Goal: Obtain resource: Download file/media

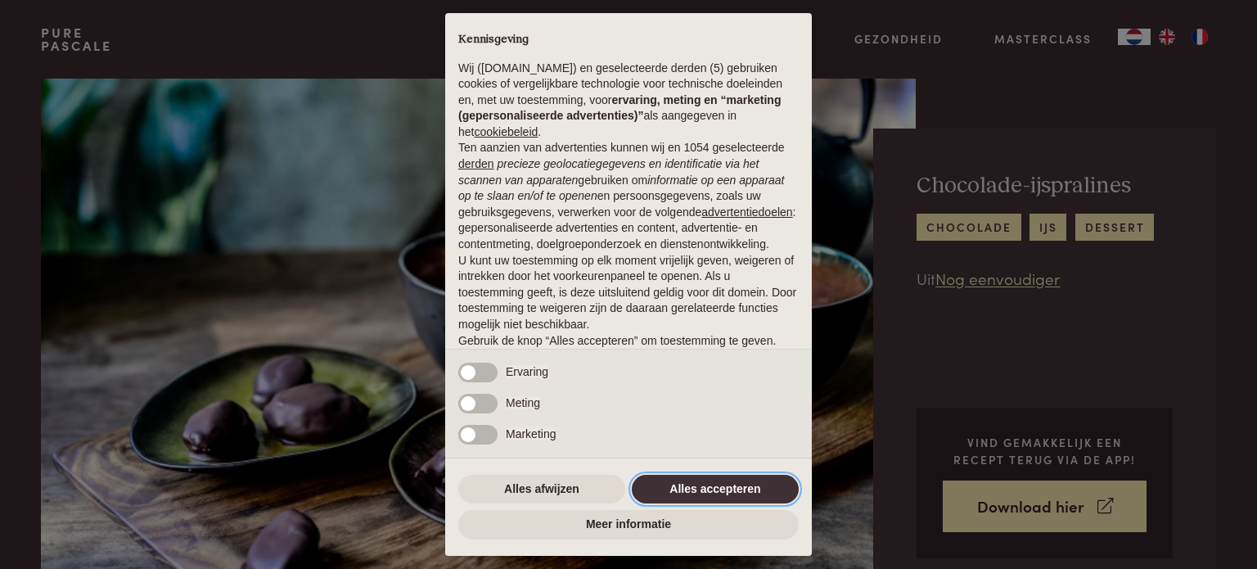
click at [700, 484] on button "Alles accepteren" at bounding box center [715, 489] width 167 height 29
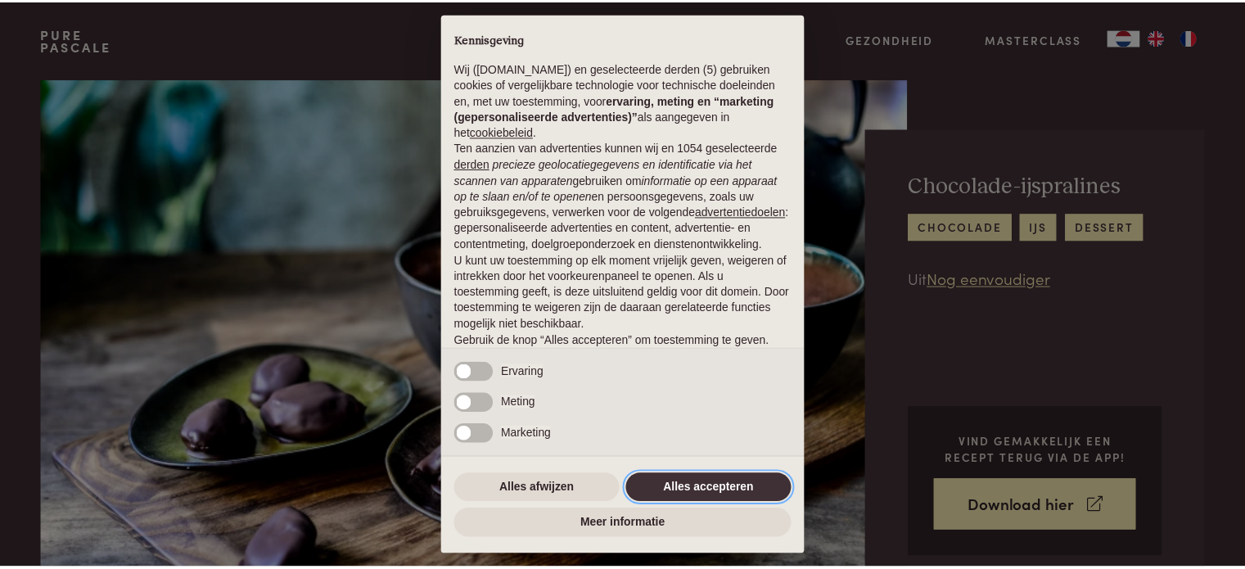
scroll to position [88, 0]
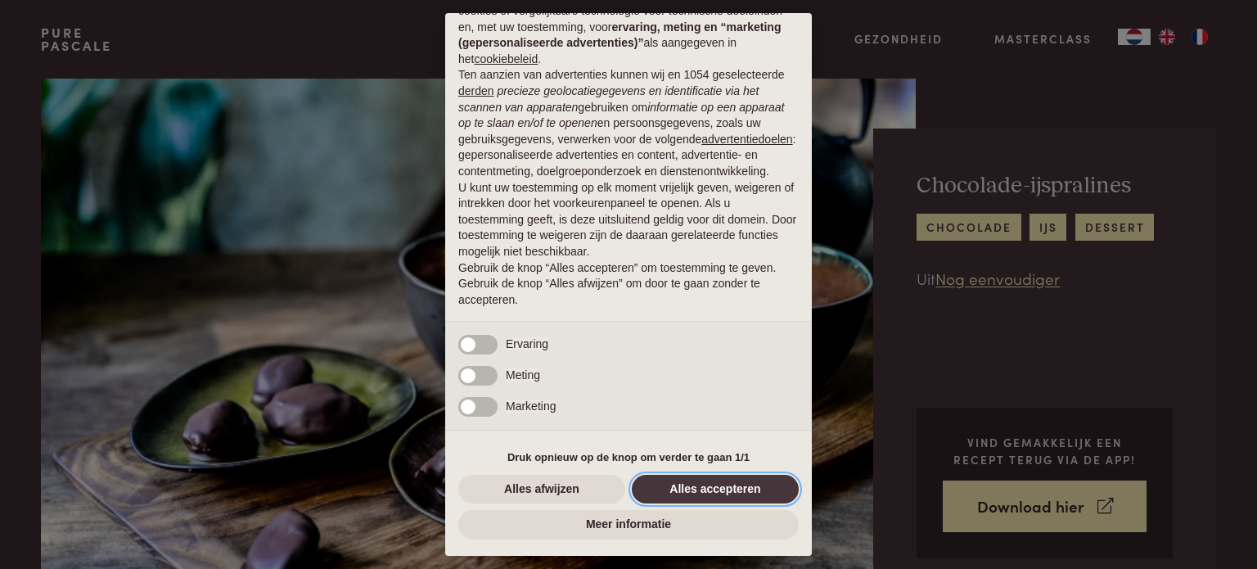
click at [717, 493] on button "Alles accepteren" at bounding box center [715, 489] width 167 height 29
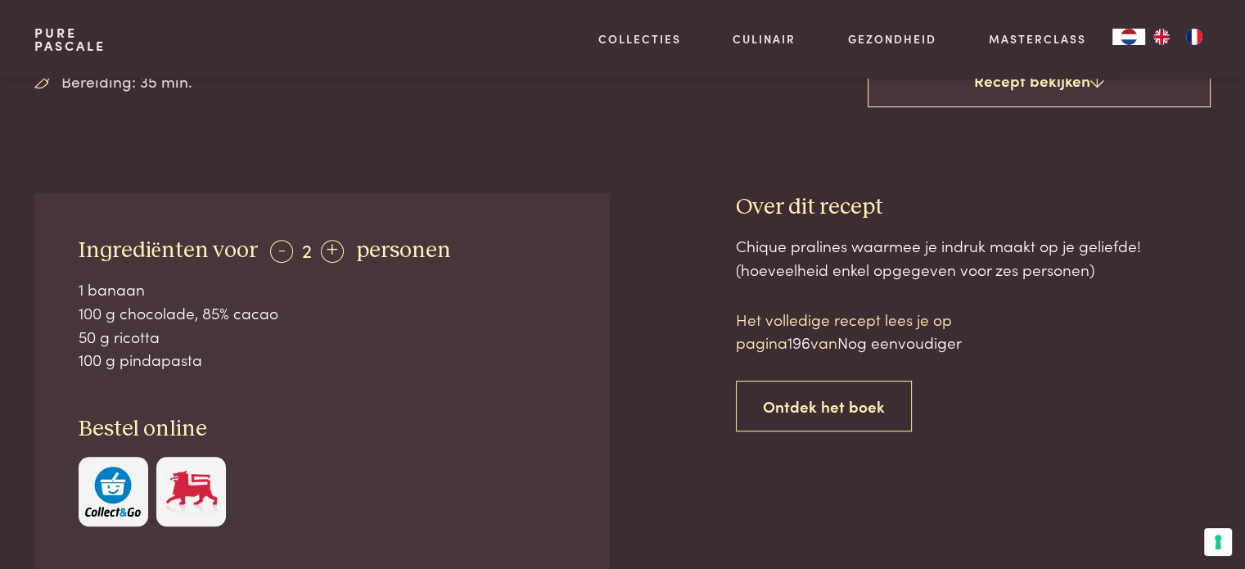
scroll to position [565, 0]
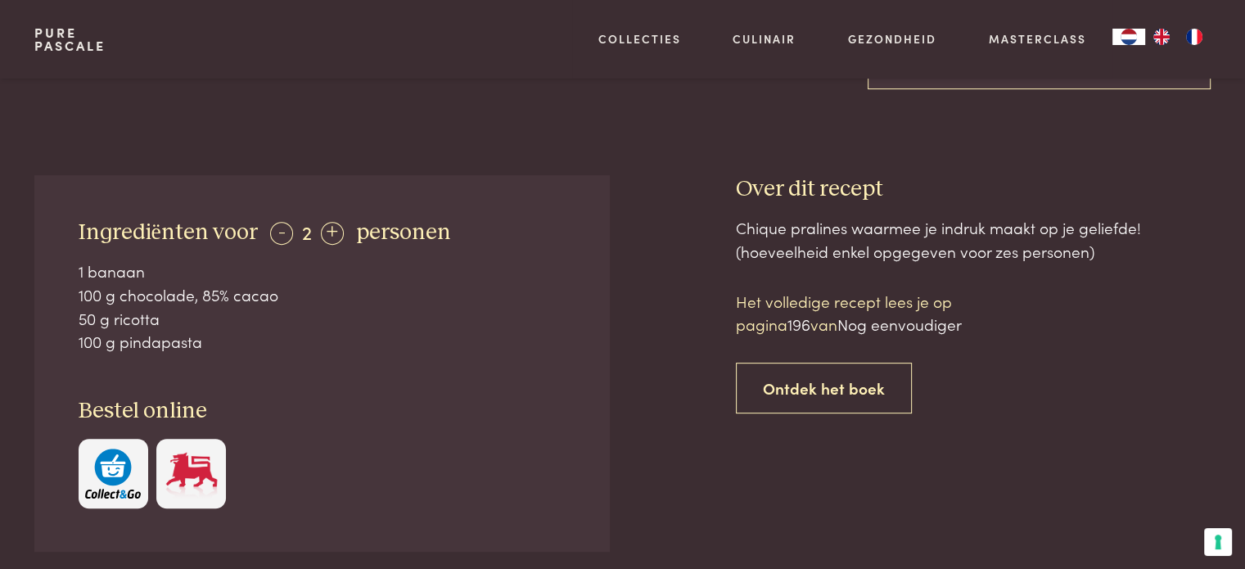
drag, startPoint x: 553, startPoint y: 303, endPoint x: 336, endPoint y: 202, distance: 239.2
drag, startPoint x: 336, startPoint y: 202, endPoint x: 654, endPoint y: 384, distance: 366.0
click at [654, 375] on div at bounding box center [672, 418] width 74 height 487
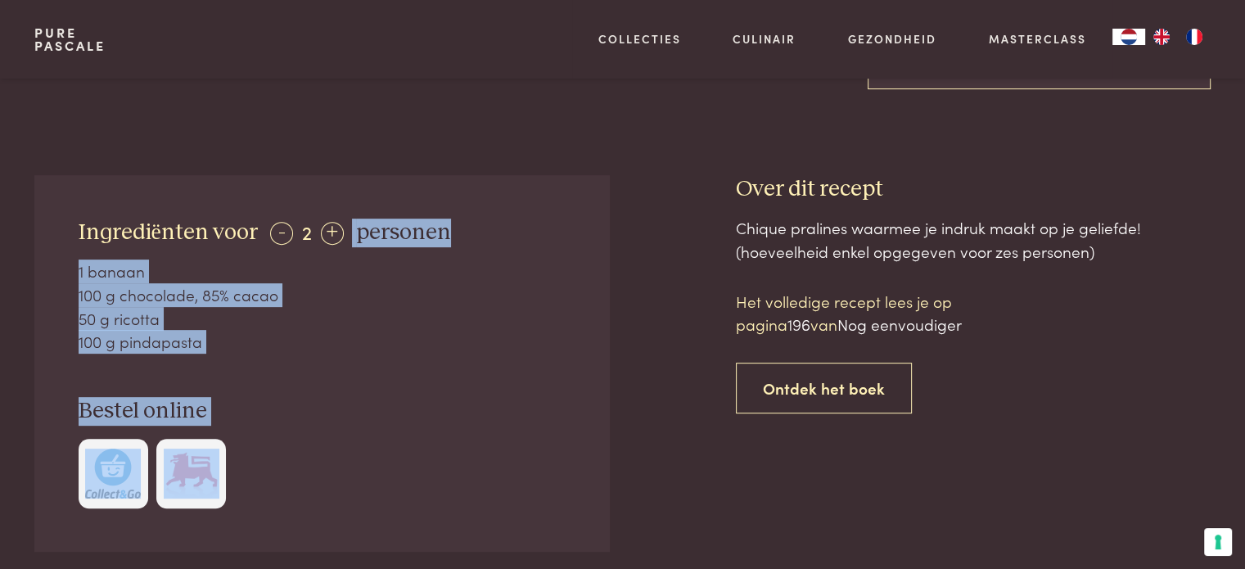
drag, startPoint x: 679, startPoint y: 432, endPoint x: 363, endPoint y: 211, distance: 385.6
click at [350, 209] on div "Ingrediënten voor - 2 + personen 1 banaan 100 g chocolade, 85% cacao 50 g ricot…" at bounding box center [622, 418] width 1176 height 487
click at [481, 194] on div "Ingrediënten voor - 2 + personen 1 banaan 100 g chocolade, 85% cacao 50 g ricot…" at bounding box center [321, 363] width 575 height 377
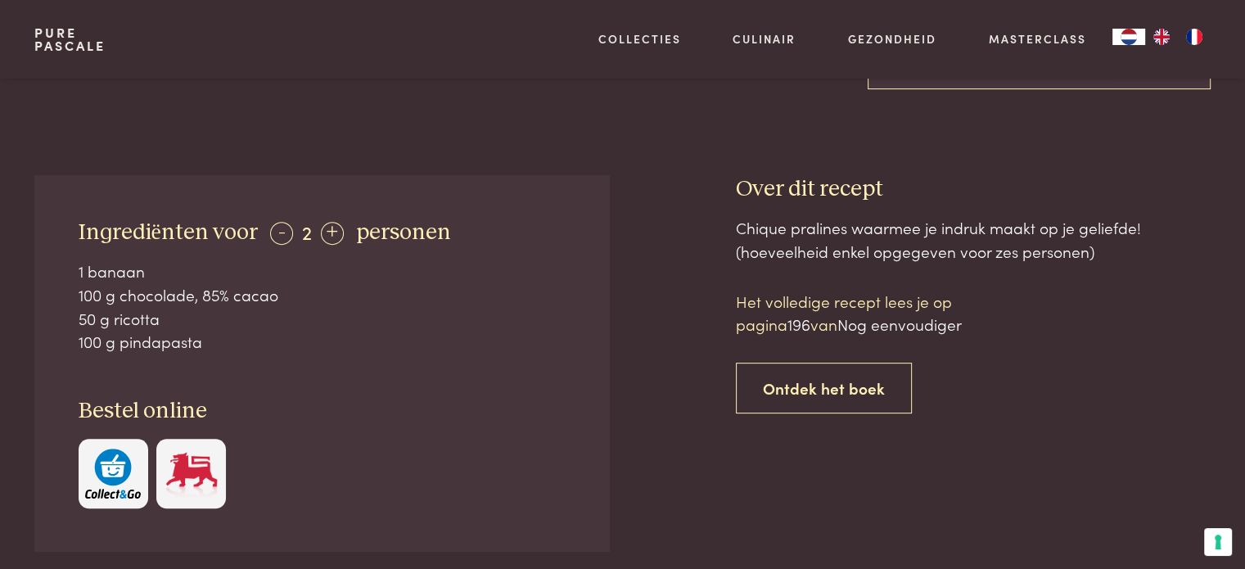
drag, startPoint x: 47, startPoint y: 281, endPoint x: 526, endPoint y: 215, distance: 483.4
click at [511, 223] on div "Ingrediënten voor - 2 + personen 1 banaan 100 g chocolade, 85% cacao 50 g ricot…" at bounding box center [321, 363] width 575 height 377
drag, startPoint x: 707, startPoint y: 225, endPoint x: 207, endPoint y: 228, distance: 500.2
click at [207, 228] on div "Ingrediënten voor - 2 + personen 1 banaan 100 g chocolade, 85% cacao 50 g ricot…" at bounding box center [622, 418] width 1176 height 487
click at [363, 227] on span "personen" at bounding box center [403, 232] width 95 height 23
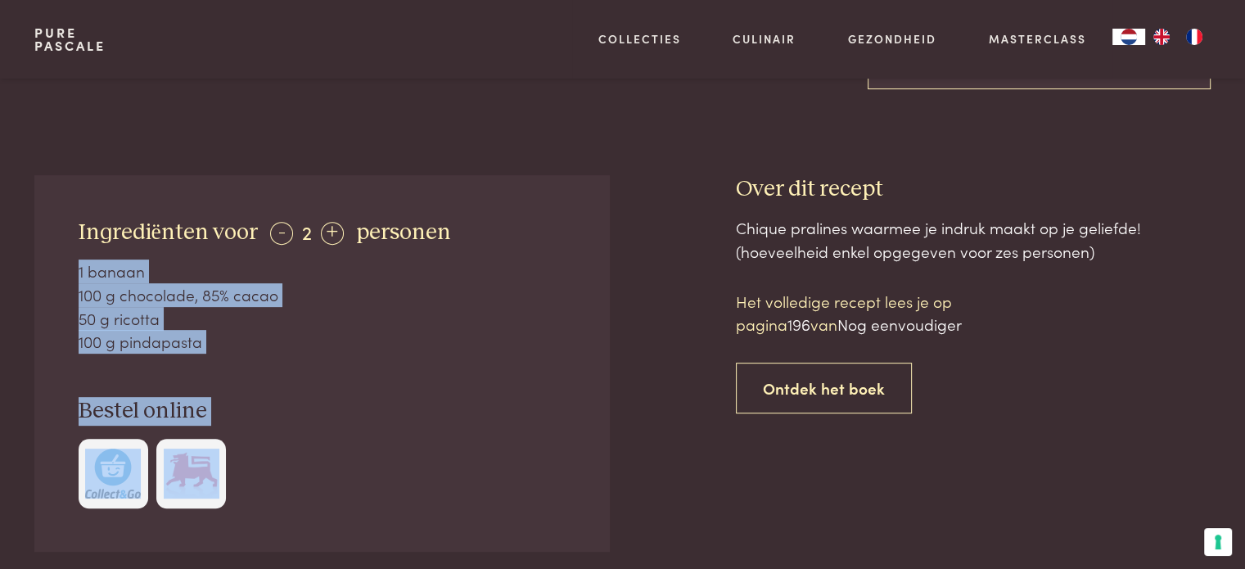
drag, startPoint x: 594, startPoint y: 207, endPoint x: 454, endPoint y: 205, distance: 140.0
click at [454, 205] on div "Ingrediënten voor - 2 + personen 1 banaan 100 g chocolade, 85% cacao 50 g ricot…" at bounding box center [622, 418] width 1176 height 487
click at [454, 205] on div "Ingrediënten voor - 2 + personen 1 banaan 100 g chocolade, 85% cacao 50 g ricot…" at bounding box center [321, 363] width 575 height 377
click at [453, 205] on div "Ingrediënten voor - 2 + personen 1 banaan 100 g chocolade, 85% cacao 50 g ricot…" at bounding box center [321, 363] width 575 height 377
click at [422, 236] on span "personen" at bounding box center [403, 232] width 95 height 23
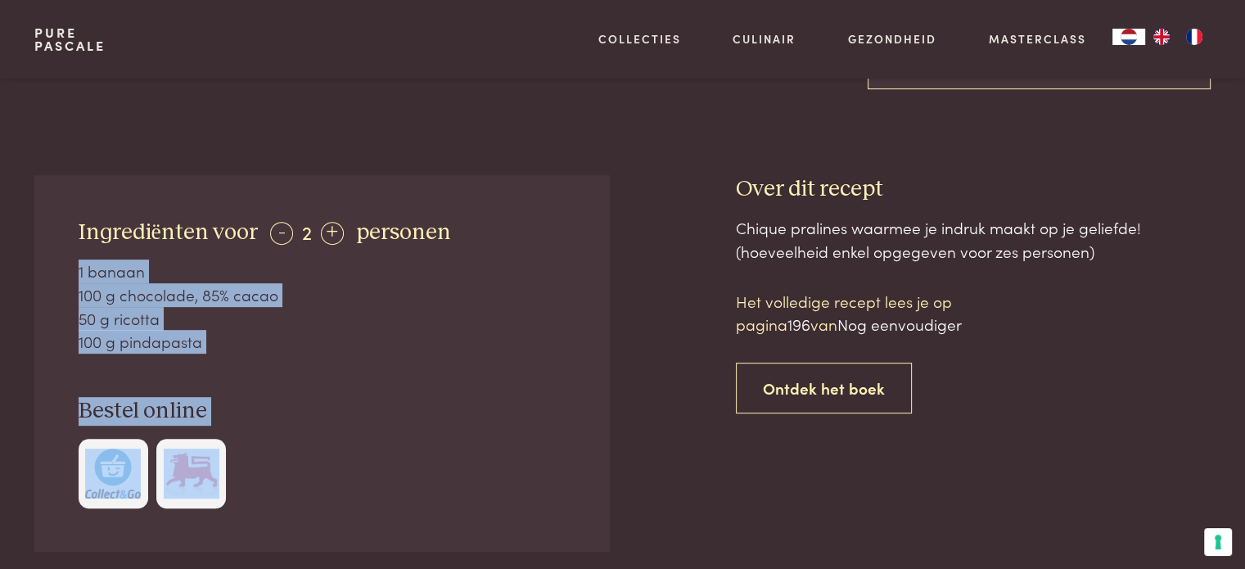
drag, startPoint x: 589, startPoint y: 151, endPoint x: 327, endPoint y: 280, distance: 292.2
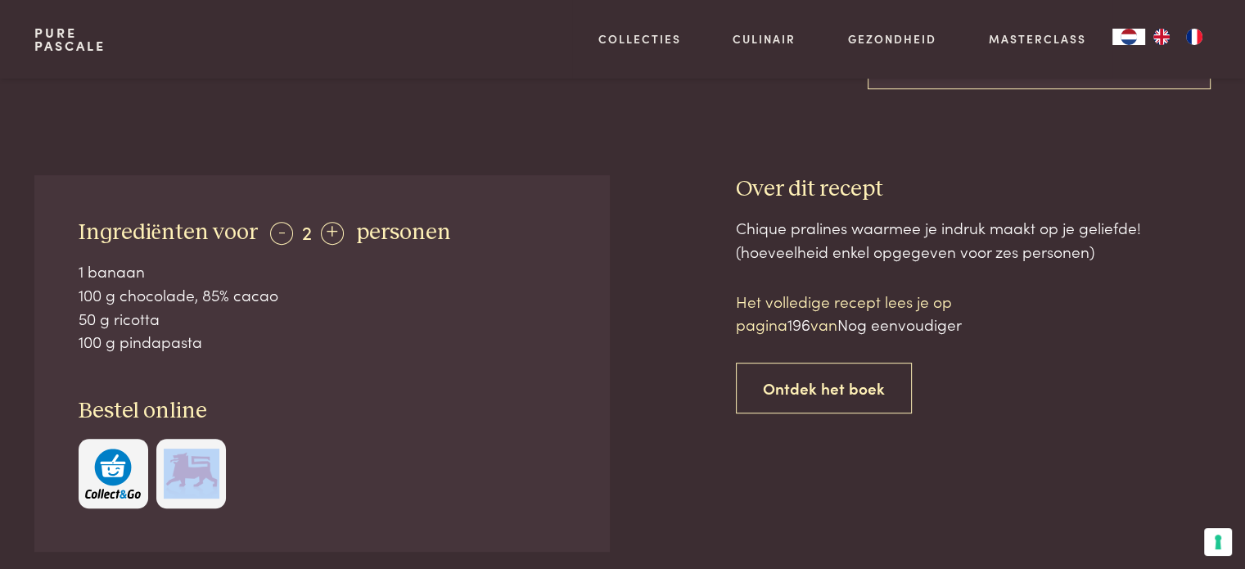
drag, startPoint x: 174, startPoint y: 540, endPoint x: 696, endPoint y: 267, distance: 588.8
click at [695, 267] on div "Ingrediënten voor - 2 + personen 1 banaan 100 g chocolade, 85% cacao 50 g ricot…" at bounding box center [622, 418] width 1176 height 487
drag, startPoint x: 34, startPoint y: 216, endPoint x: 413, endPoint y: 395, distance: 418.6
click at [413, 395] on div "Ingrediënten voor - 2 + personen 1 banaan 100 g chocolade, 85% cacao 50 g ricot…" at bounding box center [321, 363] width 575 height 377
copy div "Ingrediënten voor - 2 + personen 1 banaan 100 g chocolade, 85% cacao 50 g ricot…"
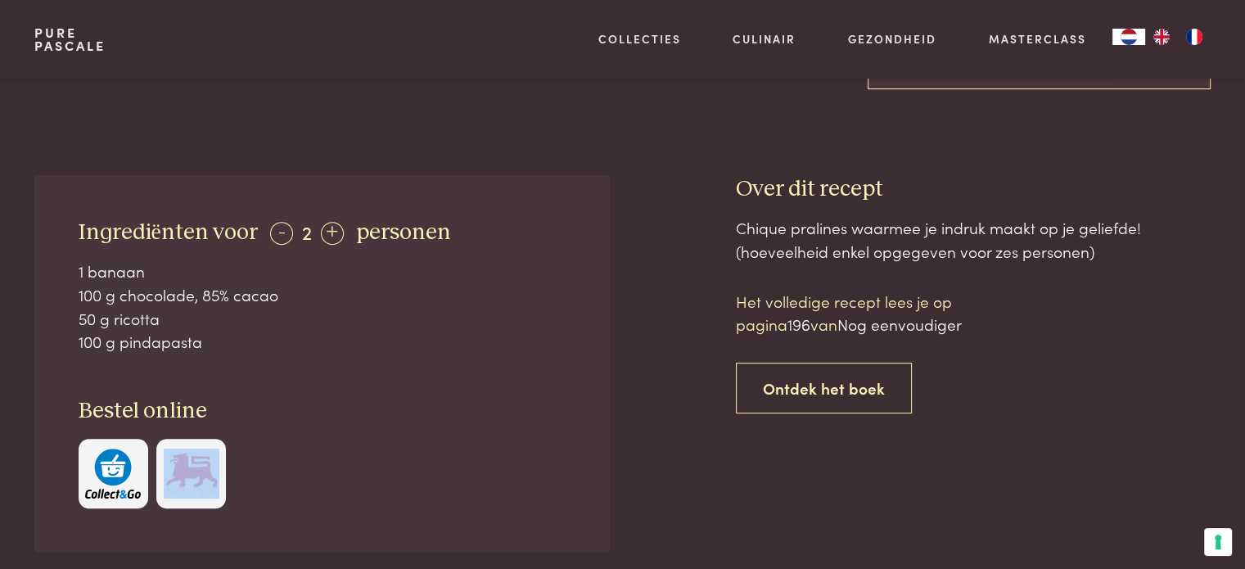
copy div "Ingrediënten voor - 2 + personen 1 banaan 100 g chocolade, 85% cacao 50 g ricot…"
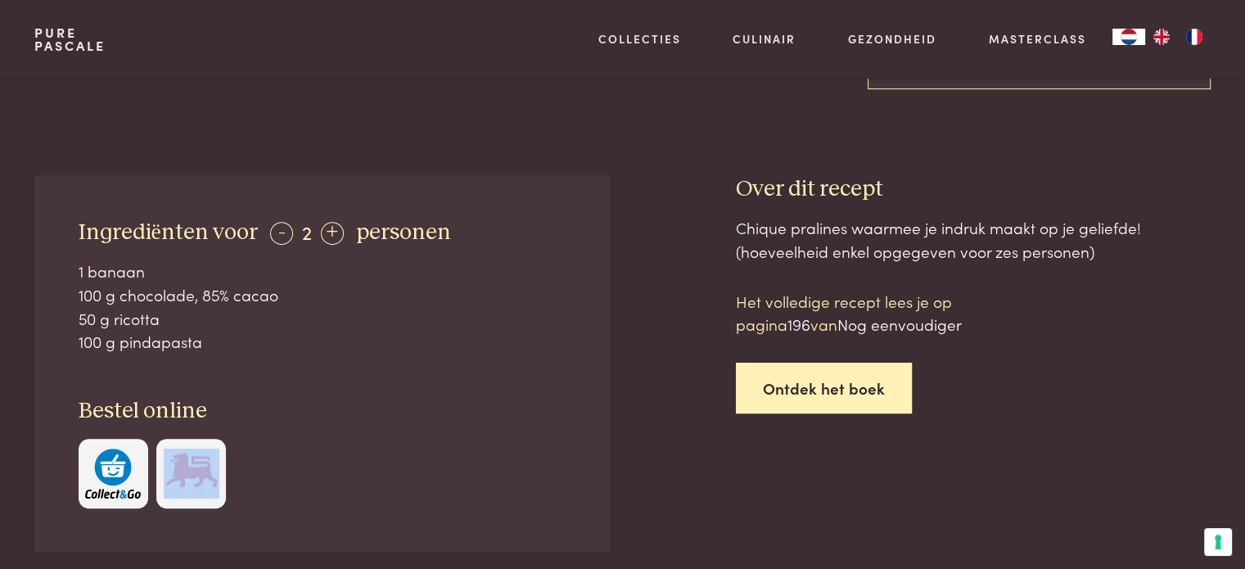
click at [859, 395] on link "Ontdek het boek" at bounding box center [824, 389] width 176 height 52
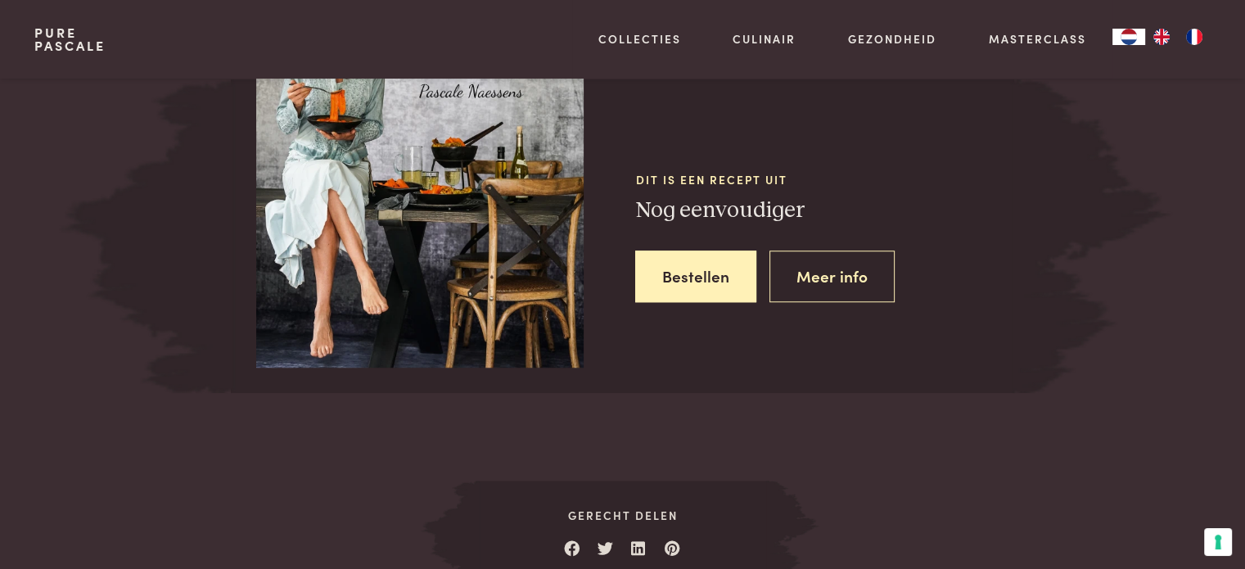
scroll to position [1670, 0]
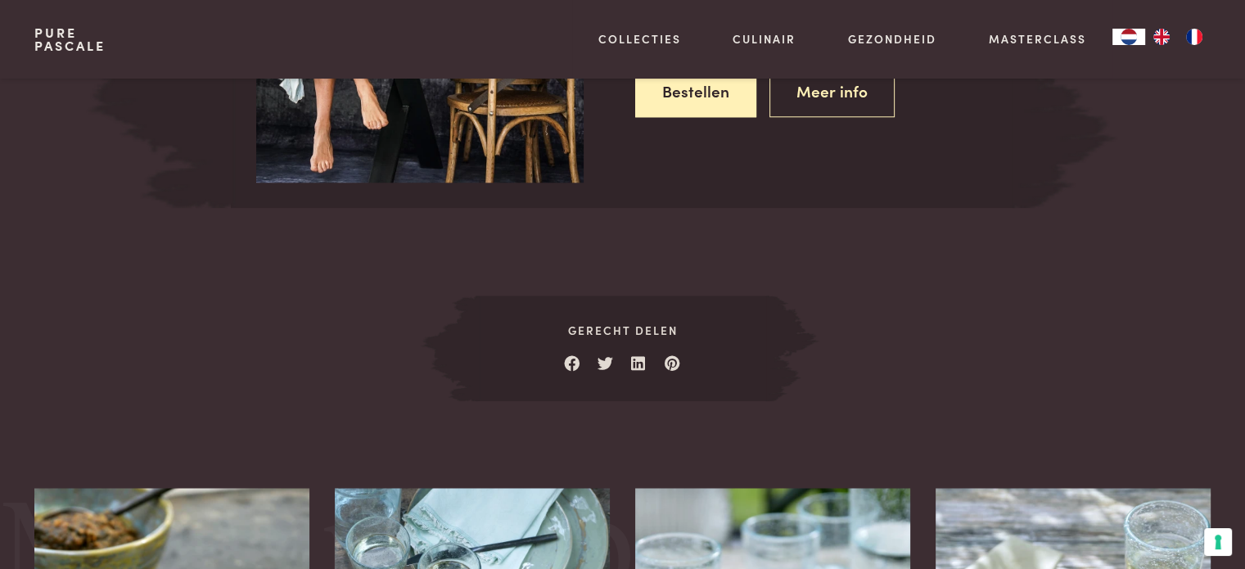
drag, startPoint x: 1235, startPoint y: 302, endPoint x: 1223, endPoint y: 351, distance: 50.4
click at [1223, 351] on div "Gerecht delen" at bounding box center [623, 349] width 1228 height 106
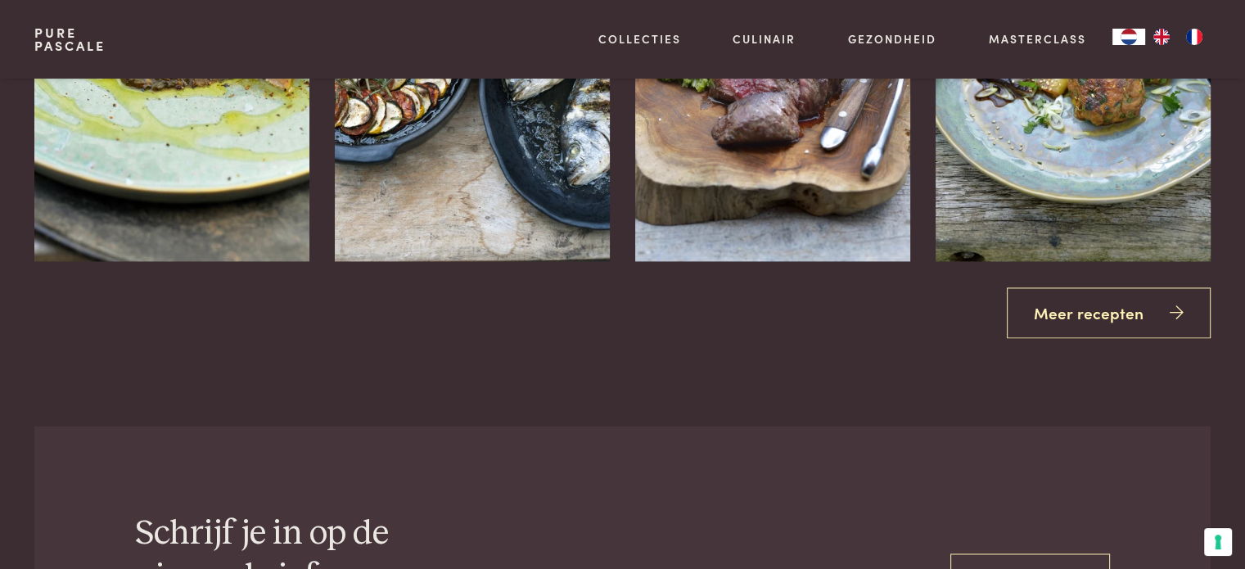
drag, startPoint x: 1231, startPoint y: 369, endPoint x: 1257, endPoint y: 235, distance: 136.6
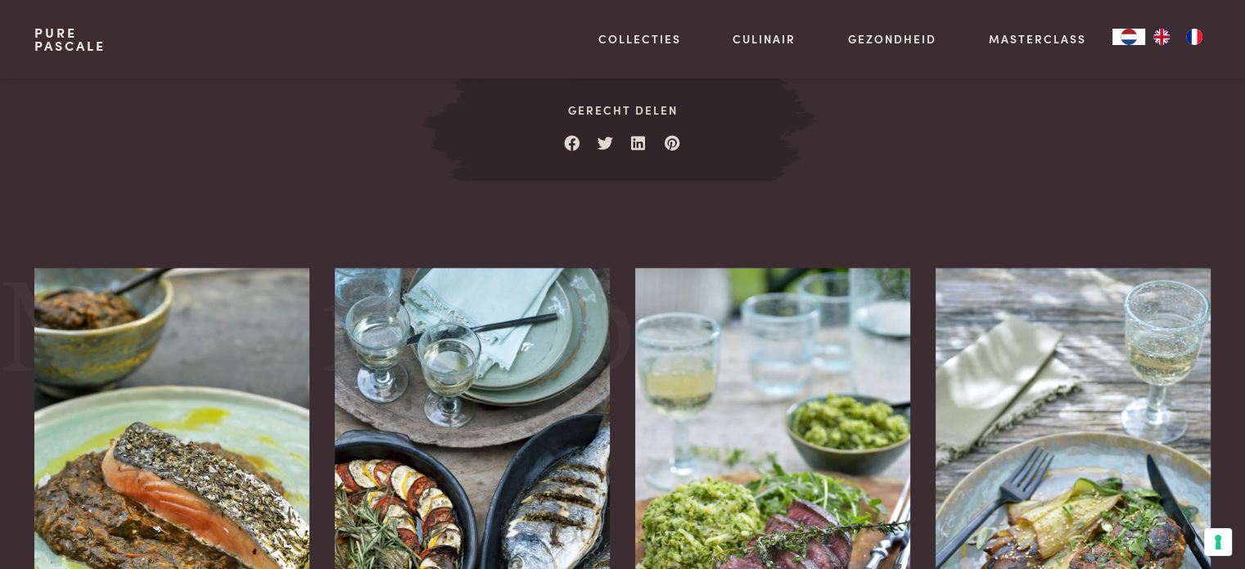
scroll to position [1059, 0]
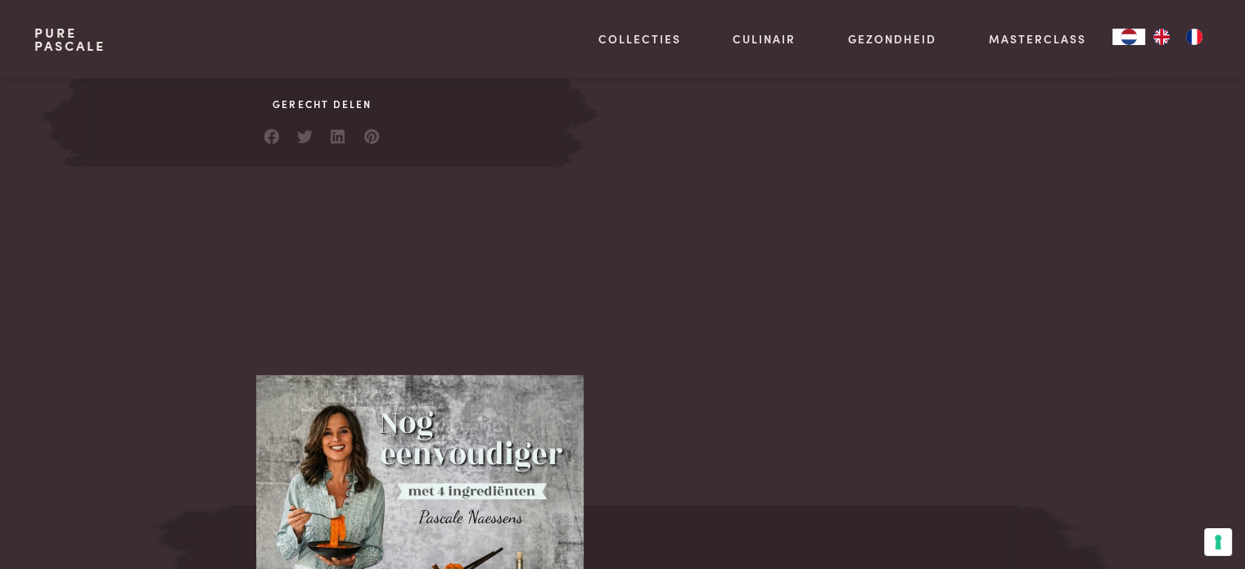
scroll to position [1401, 0]
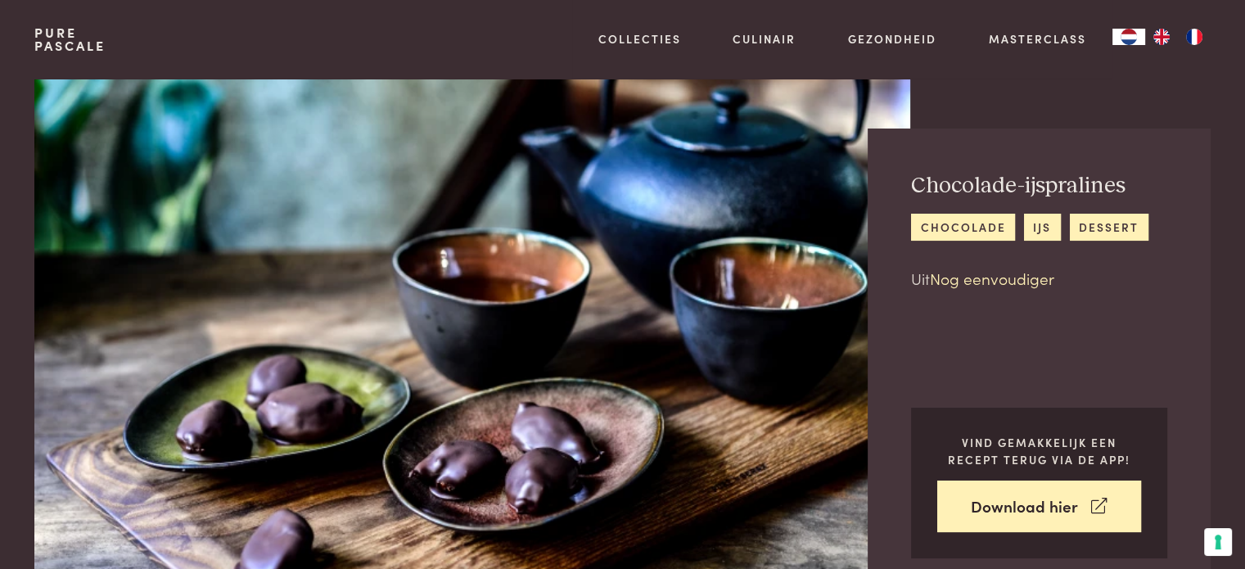
click at [970, 275] on link "Nog eenvoudiger" at bounding box center [992, 278] width 124 height 22
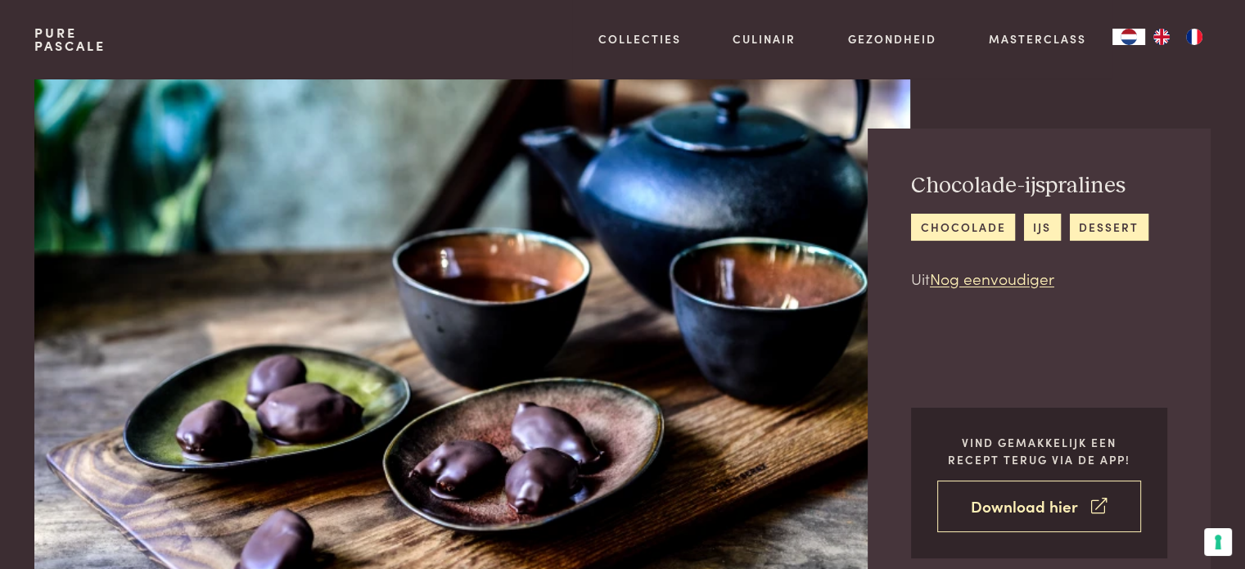
click at [1044, 511] on link "Download hier" at bounding box center [1039, 507] width 204 height 52
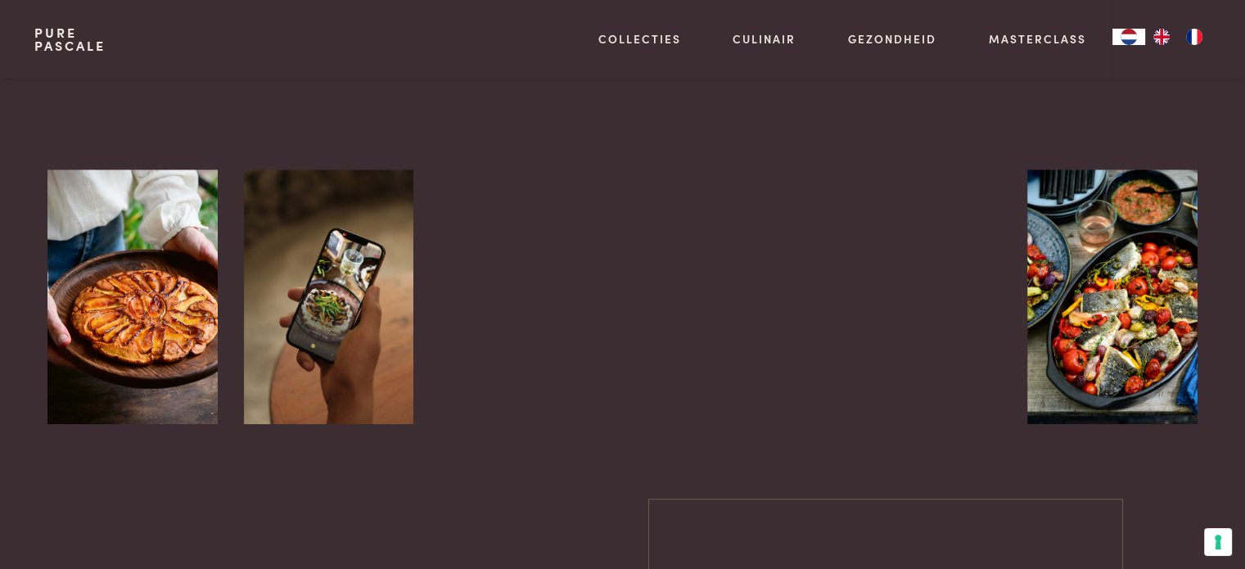
scroll to position [1569, 0]
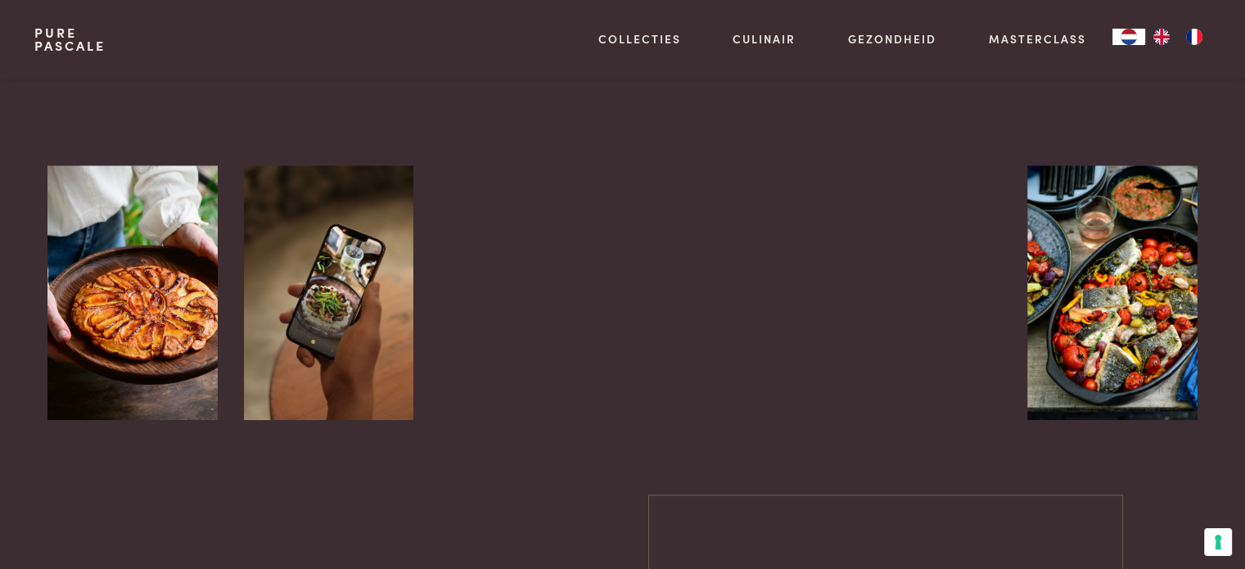
drag, startPoint x: 1235, startPoint y: 300, endPoint x: 1230, endPoint y: 344, distance: 43.7
click at [1230, 344] on div at bounding box center [623, 292] width 1228 height 255
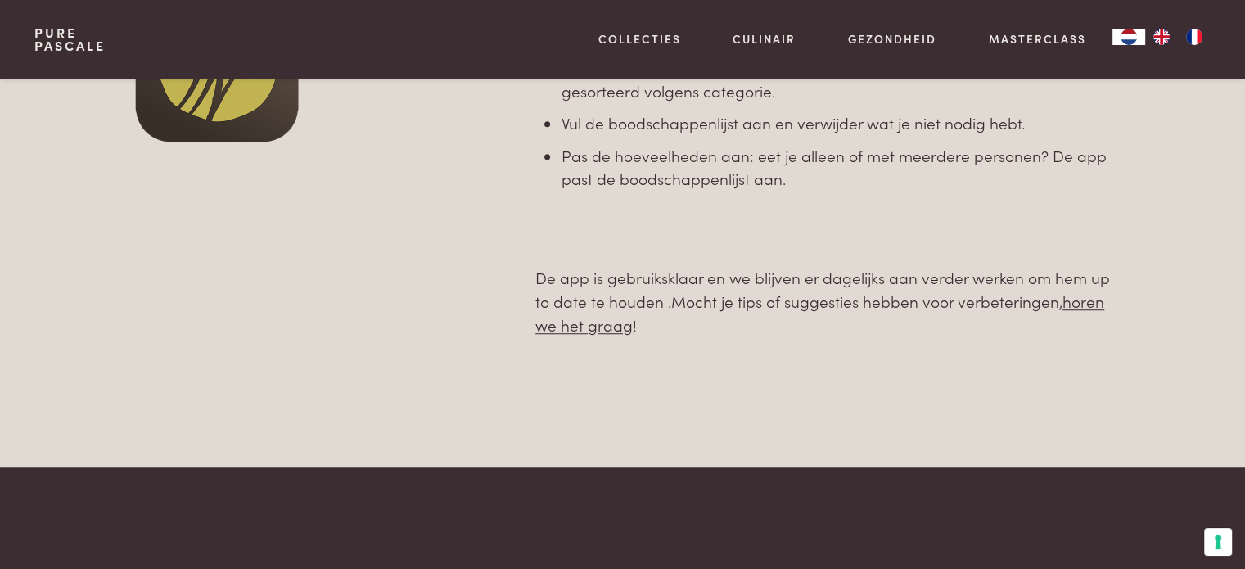
scroll to position [0, 0]
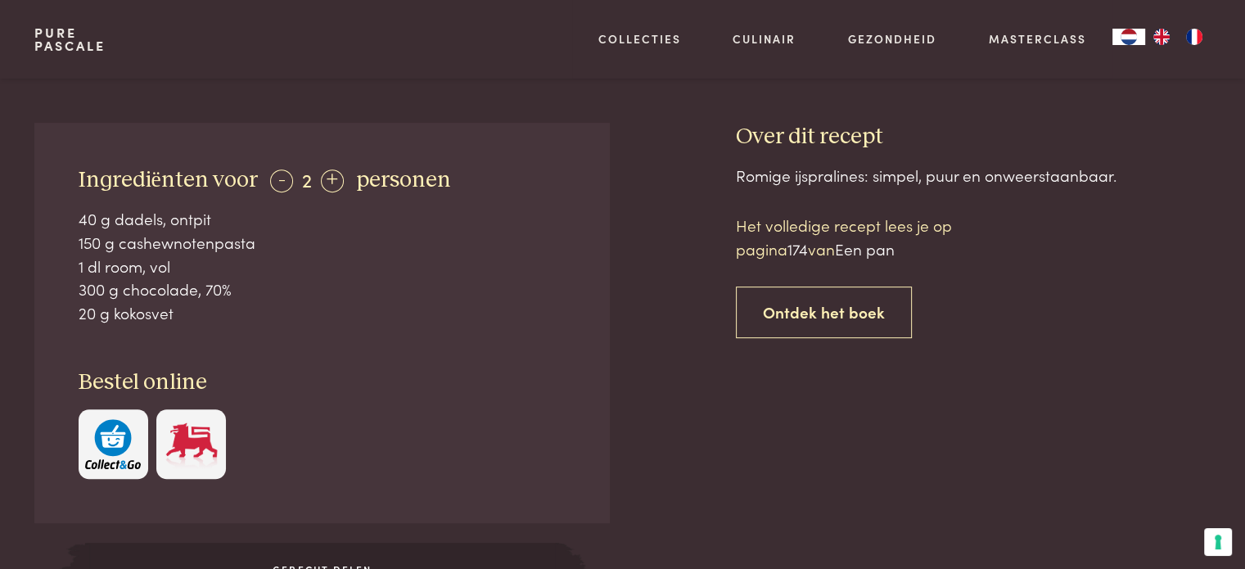
scroll to position [612, 0]
